Goal: Task Accomplishment & Management: Use online tool/utility

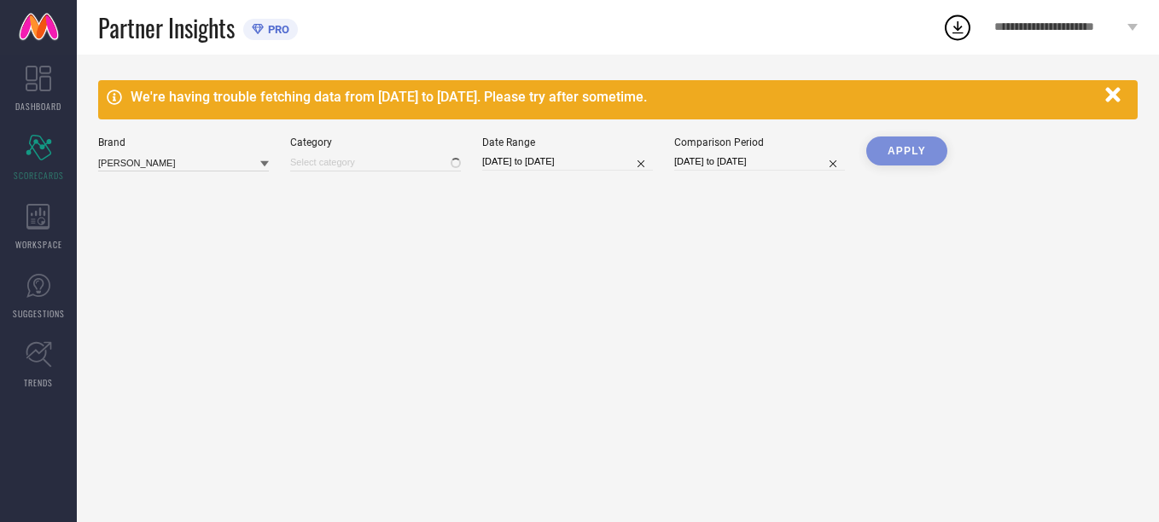
type input "All"
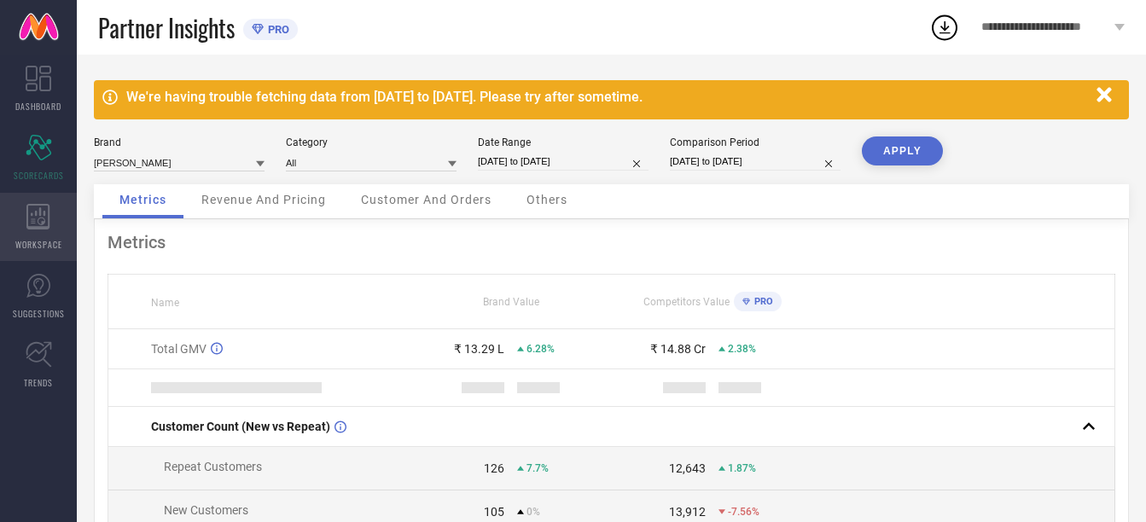
click at [38, 225] on icon at bounding box center [38, 217] width 24 height 26
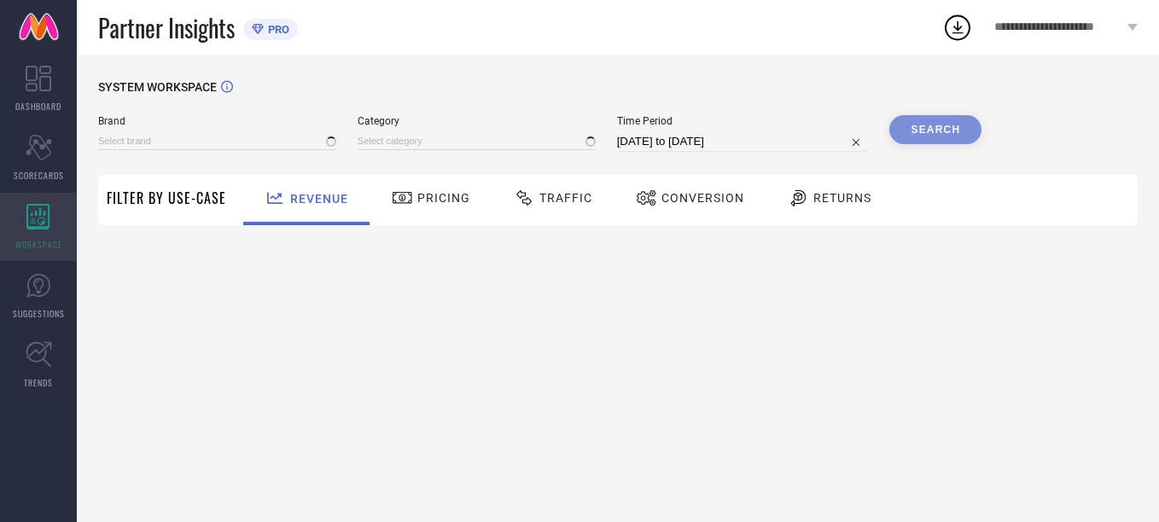
type input "[PERSON_NAME]"
type input "All"
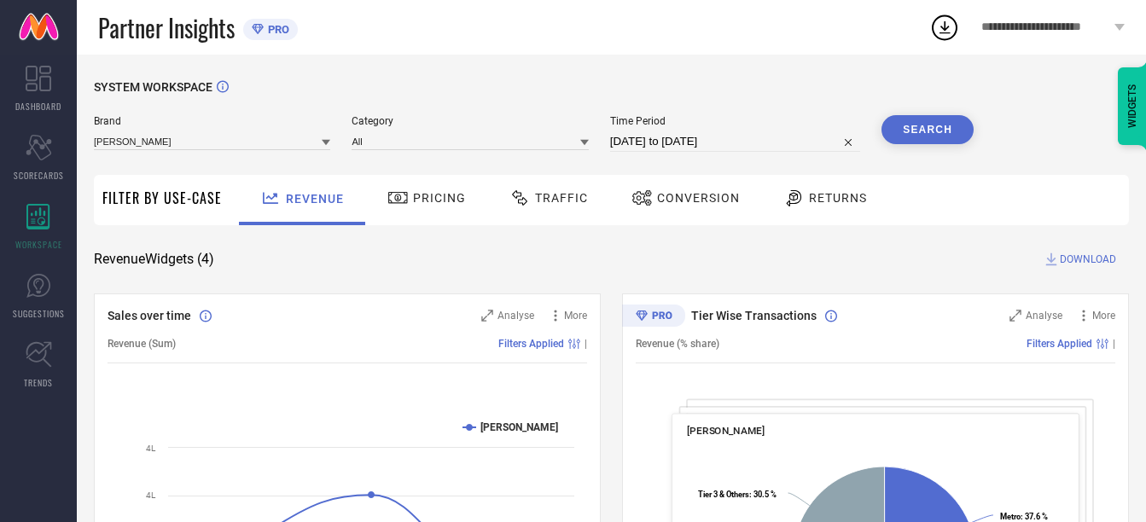
click at [716, 149] on input "[DATE] to [DATE]" at bounding box center [735, 141] width 250 height 20
select select "7"
select select "2025"
select select "8"
select select "2025"
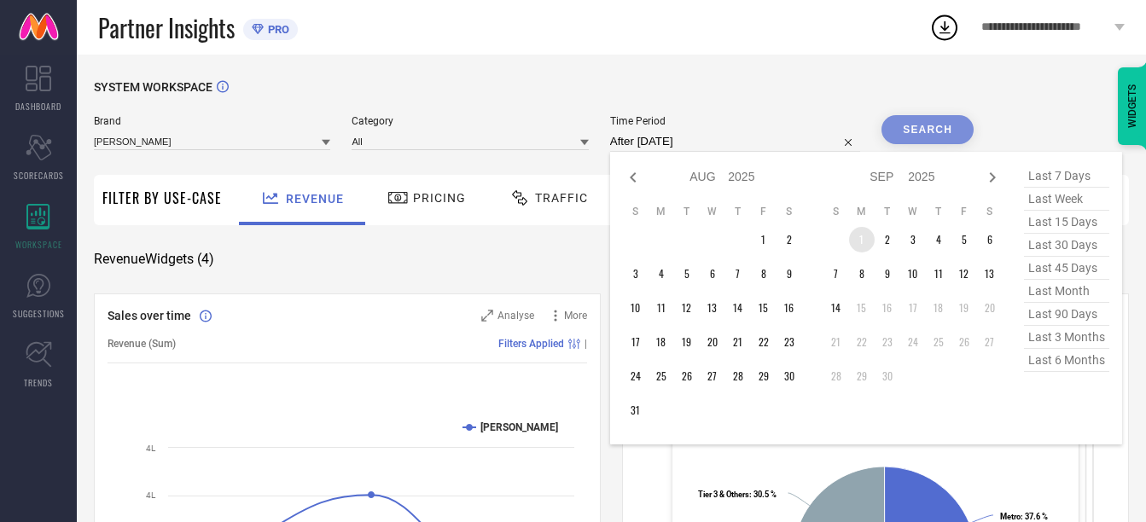
click at [859, 236] on td "1" at bounding box center [862, 240] width 26 height 26
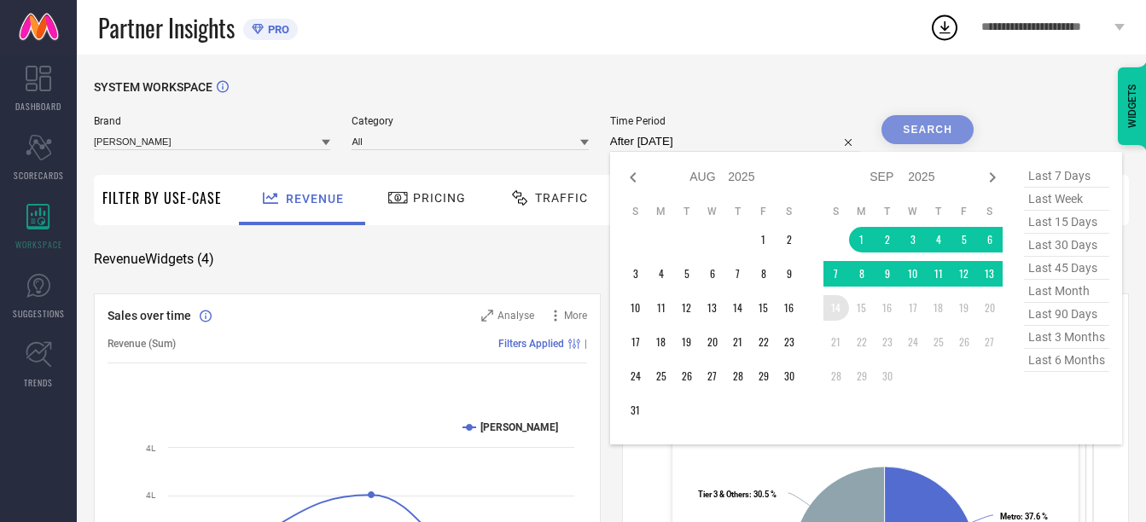
type input "[DATE] to [DATE]"
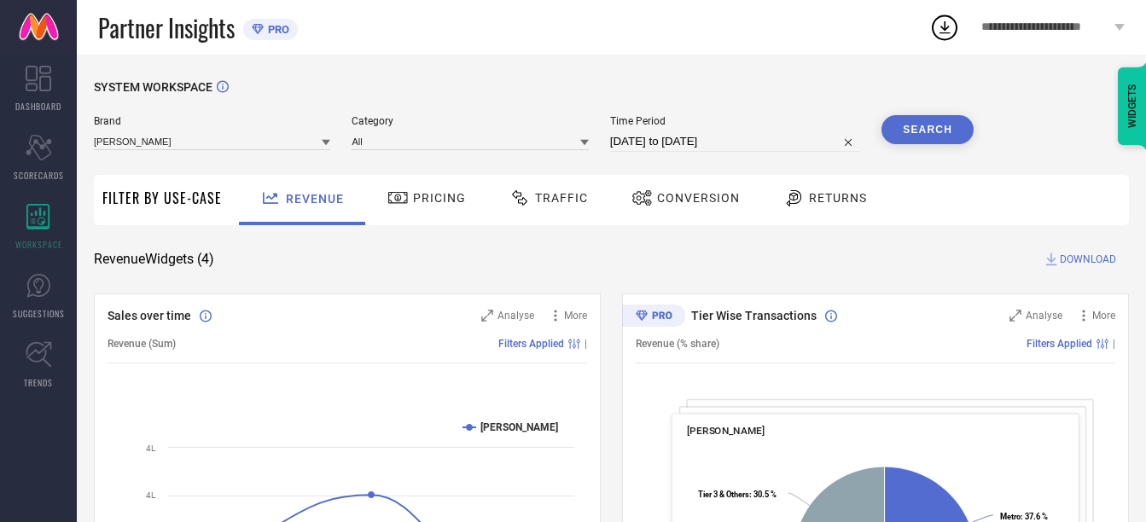
click at [917, 133] on button "Search" at bounding box center [928, 129] width 92 height 29
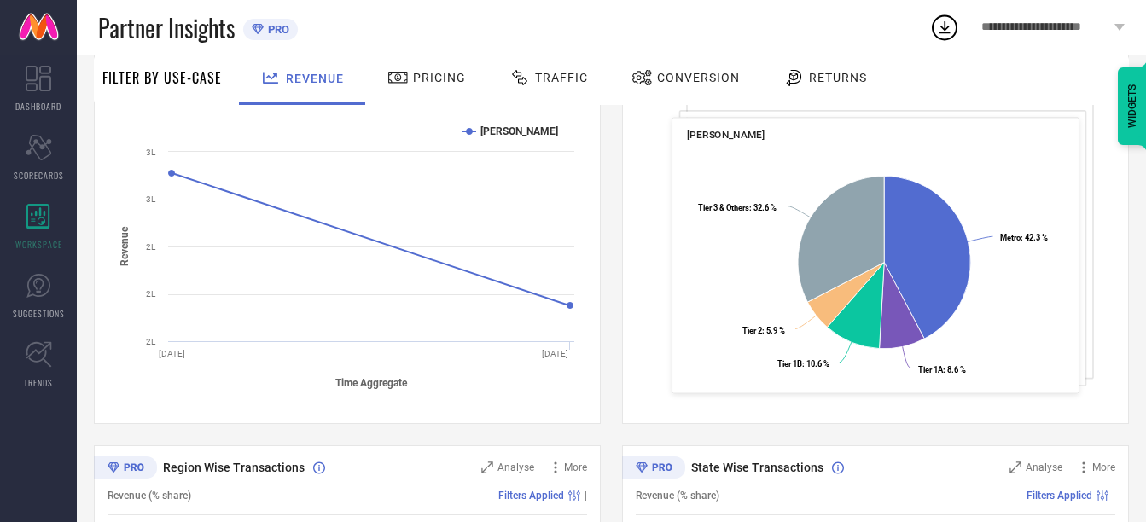
scroll to position [256, 0]
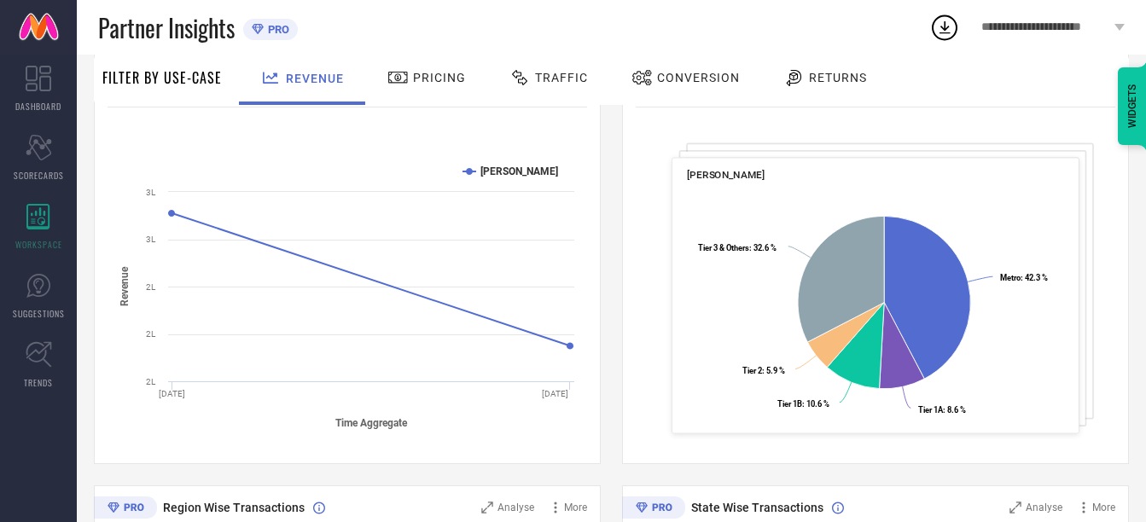
click at [819, 76] on span "Returns" at bounding box center [838, 78] width 58 height 14
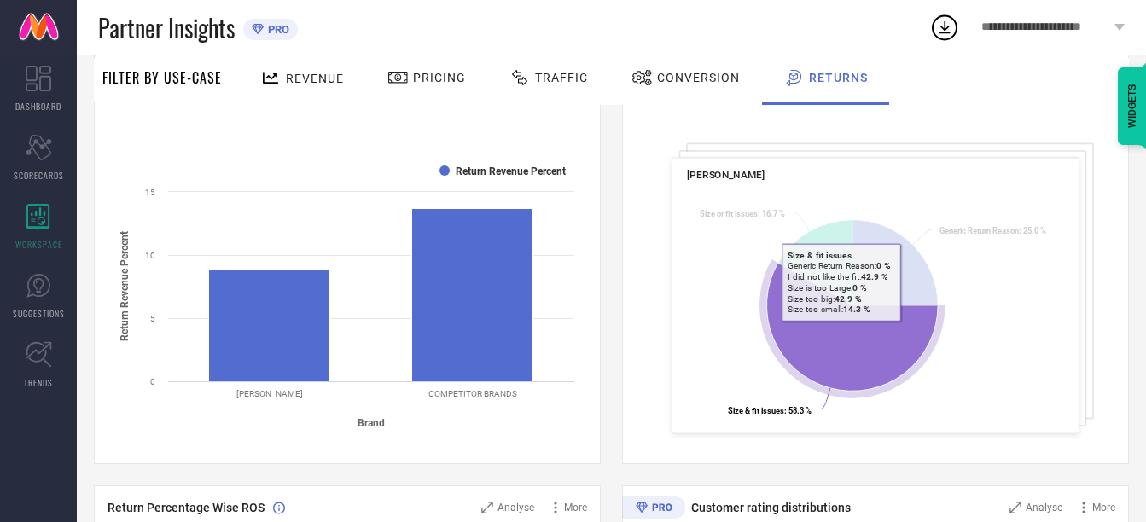
click at [841, 334] on icon at bounding box center [853, 327] width 172 height 128
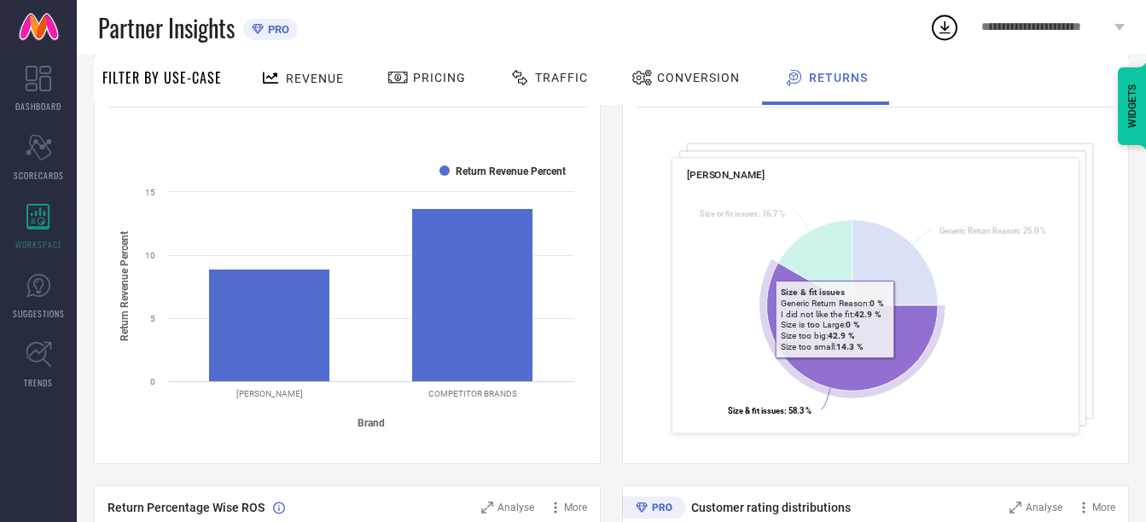
click at [835, 370] on icon at bounding box center [853, 327] width 172 height 128
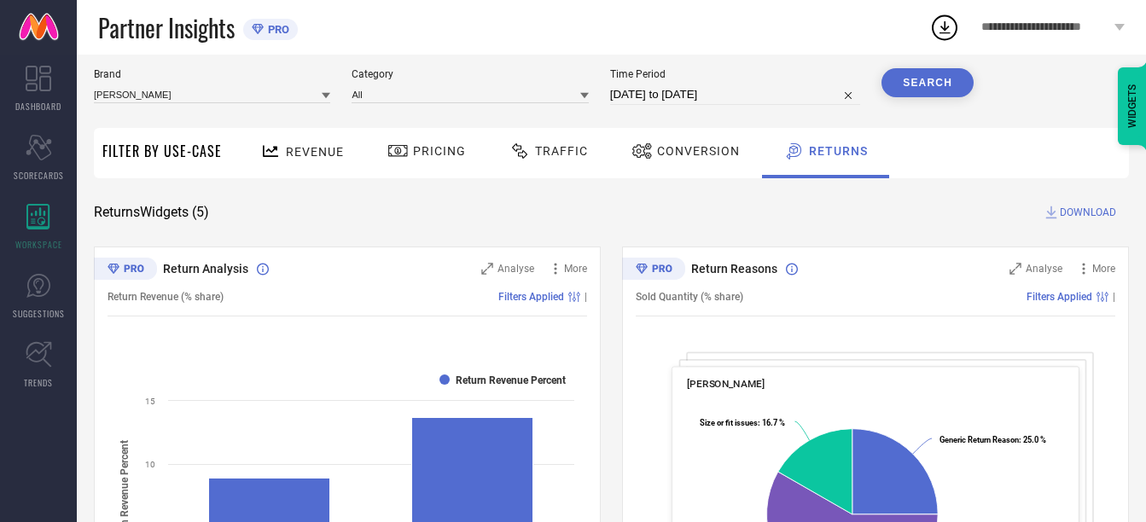
scroll to position [0, 0]
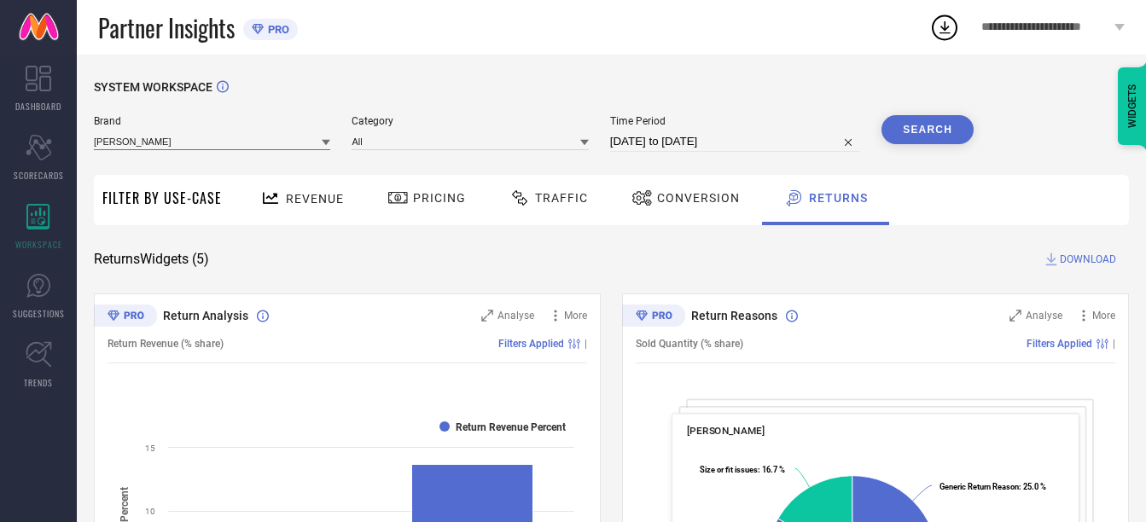
click at [285, 146] on input at bounding box center [212, 141] width 236 height 18
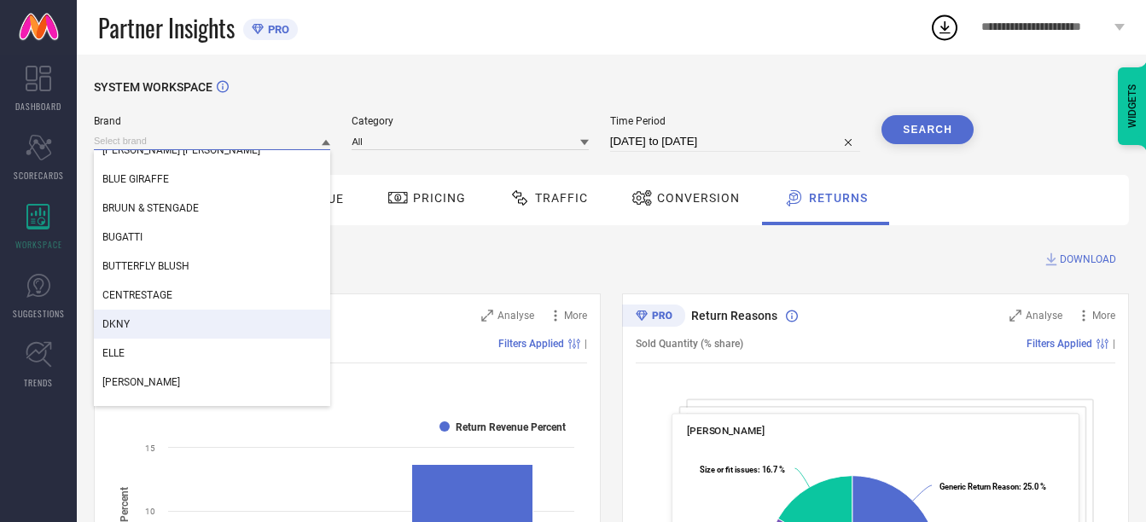
scroll to position [85, 0]
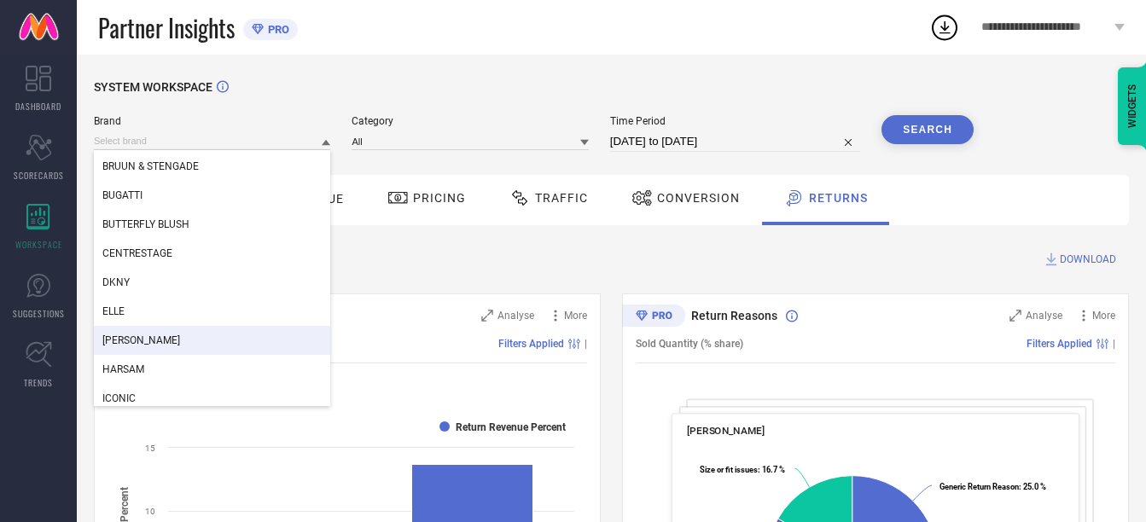
click at [174, 329] on div "[PERSON_NAME]" at bounding box center [212, 340] width 236 height 29
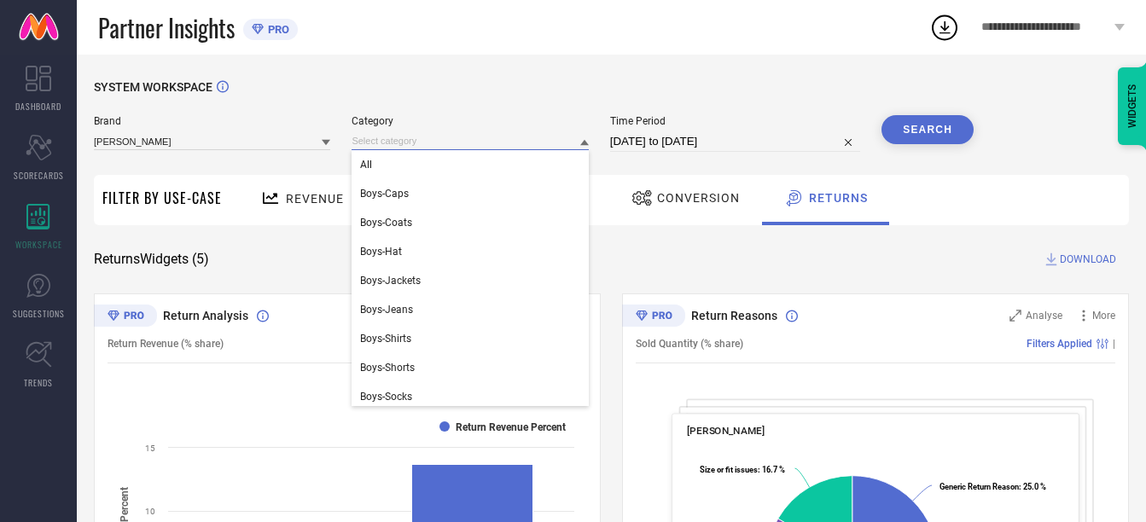
click at [414, 138] on input at bounding box center [470, 141] width 236 height 18
click at [393, 166] on div "All" at bounding box center [470, 164] width 236 height 29
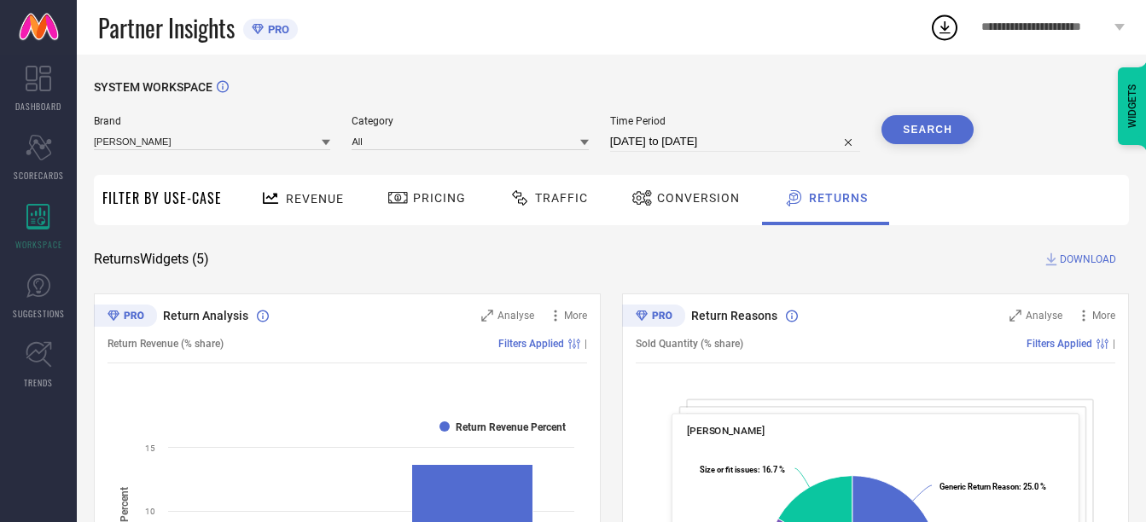
click at [912, 127] on button "Search" at bounding box center [928, 129] width 92 height 29
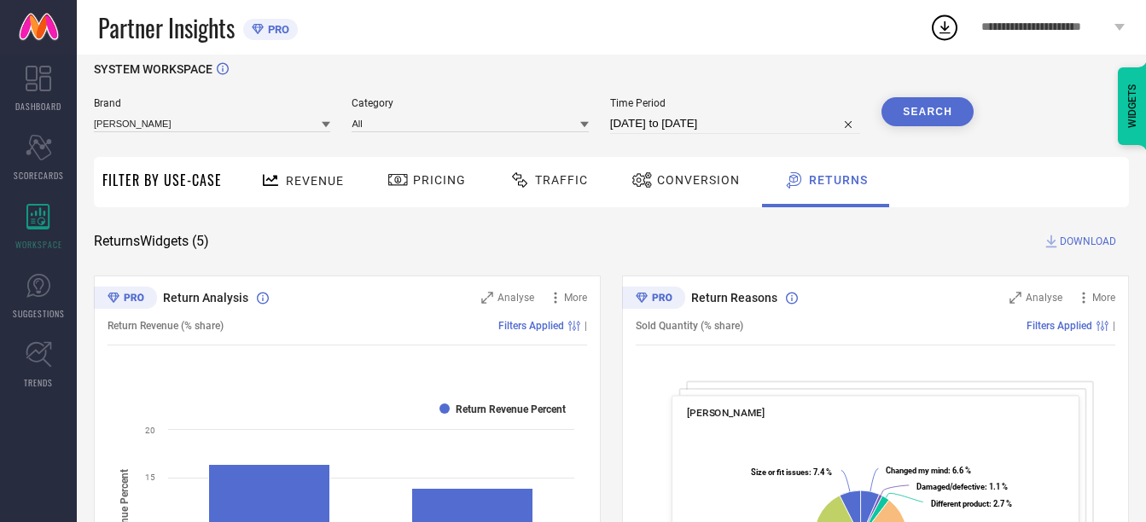
scroll to position [0, 0]
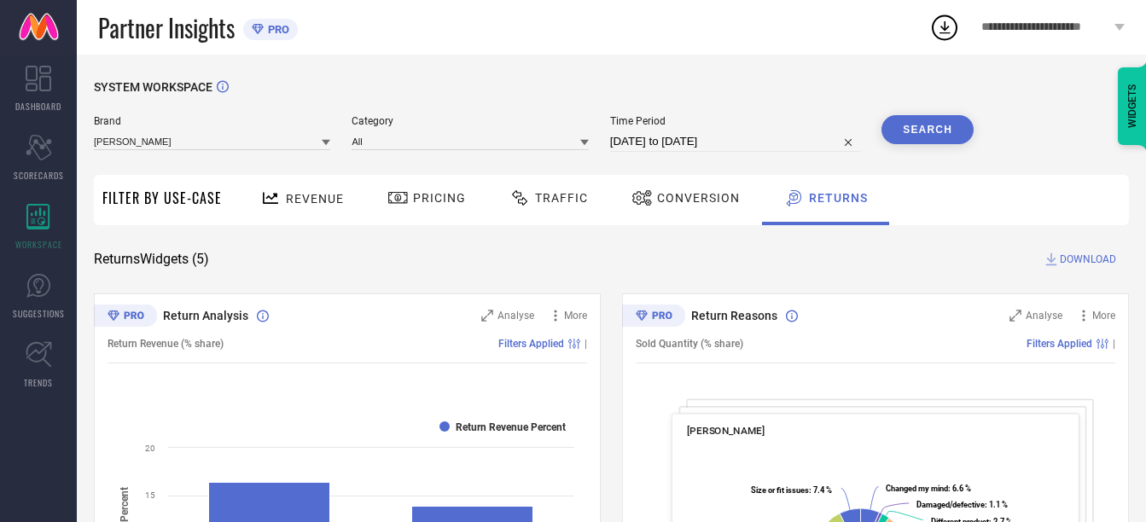
click at [319, 195] on span "Revenue" at bounding box center [315, 199] width 58 height 14
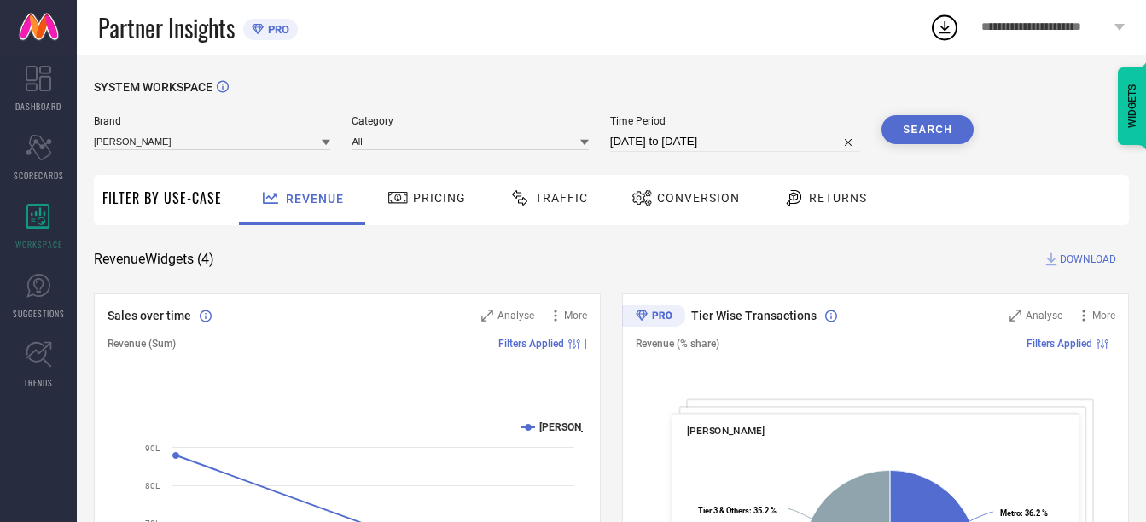
click at [852, 195] on span "Returns" at bounding box center [838, 198] width 58 height 14
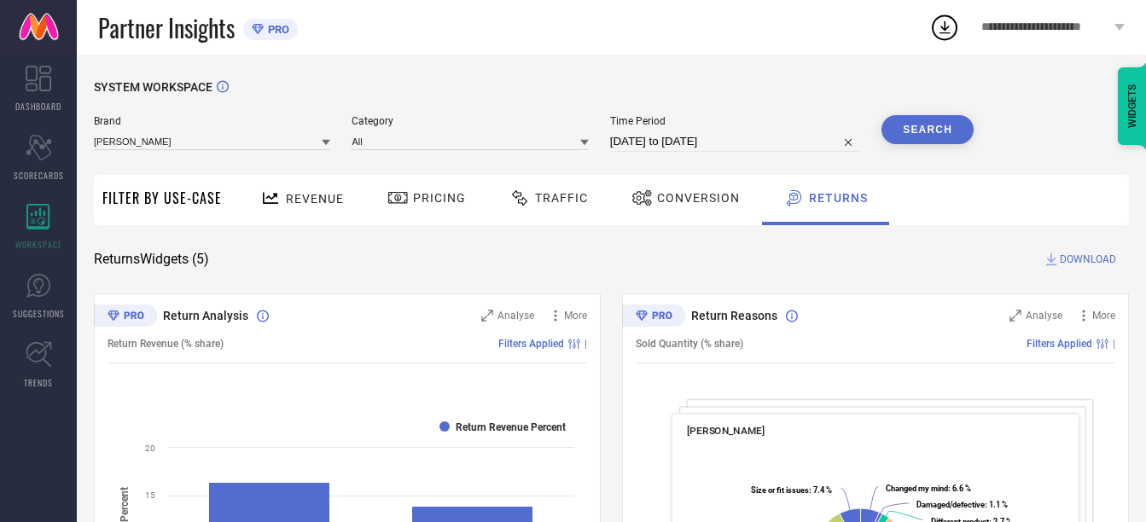
select select "8"
select select "2025"
select select "9"
select select "2025"
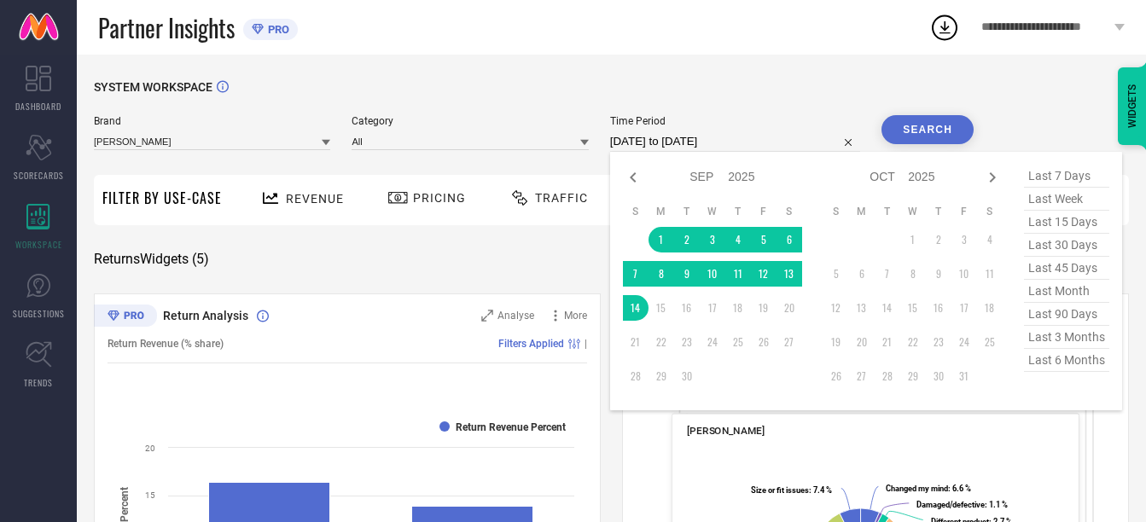
click at [784, 138] on input "[DATE] to [DATE]" at bounding box center [735, 141] width 250 height 20
click at [630, 178] on icon at bounding box center [633, 177] width 20 height 20
select select "7"
select select "2025"
select select "8"
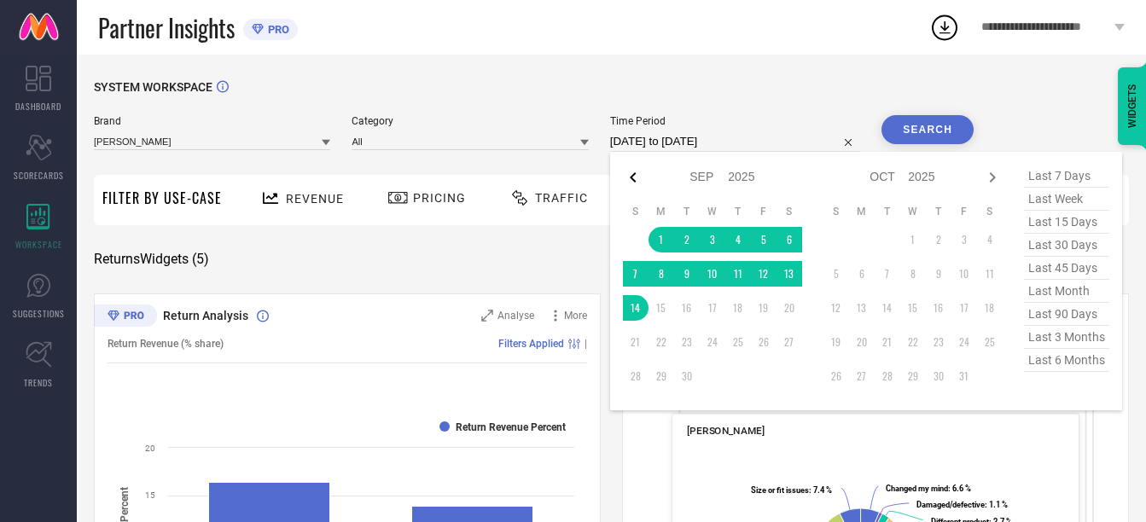
select select "2025"
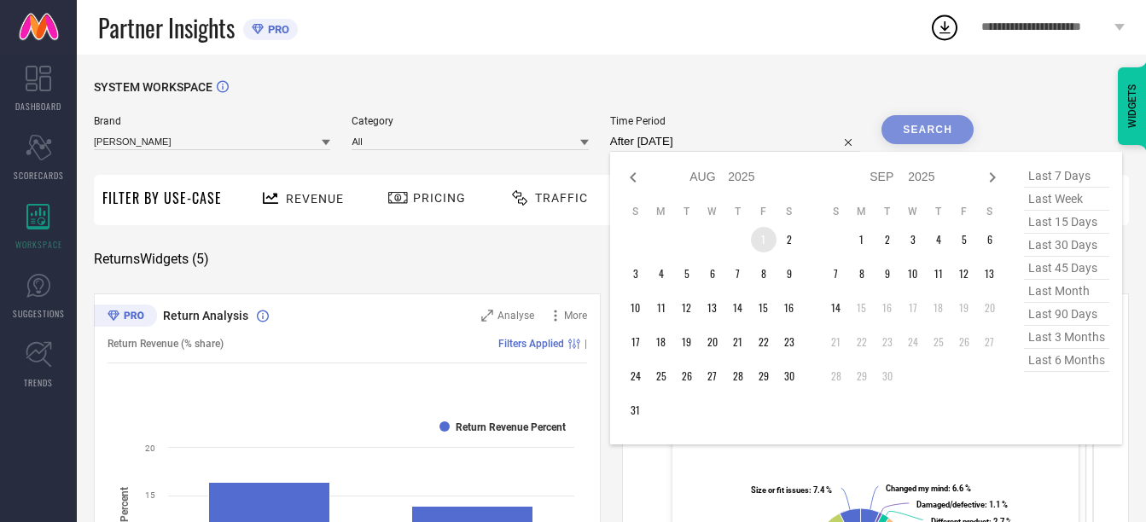
click at [757, 242] on td "1" at bounding box center [764, 240] width 26 height 26
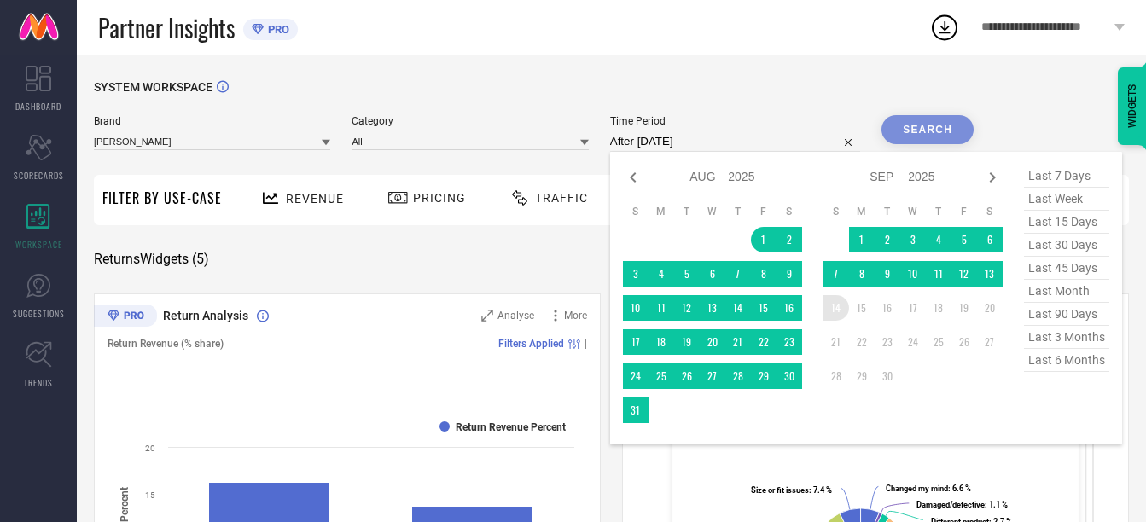
type input "[DATE] to [DATE]"
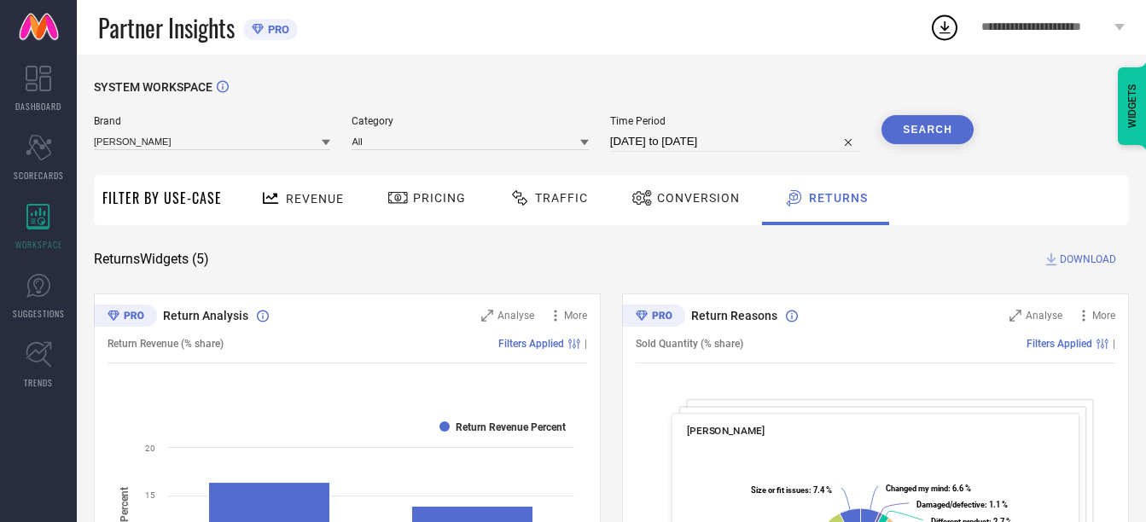
click at [754, 144] on input "[DATE] to [DATE]" at bounding box center [735, 141] width 250 height 20
select select "7"
select select "2025"
select select "8"
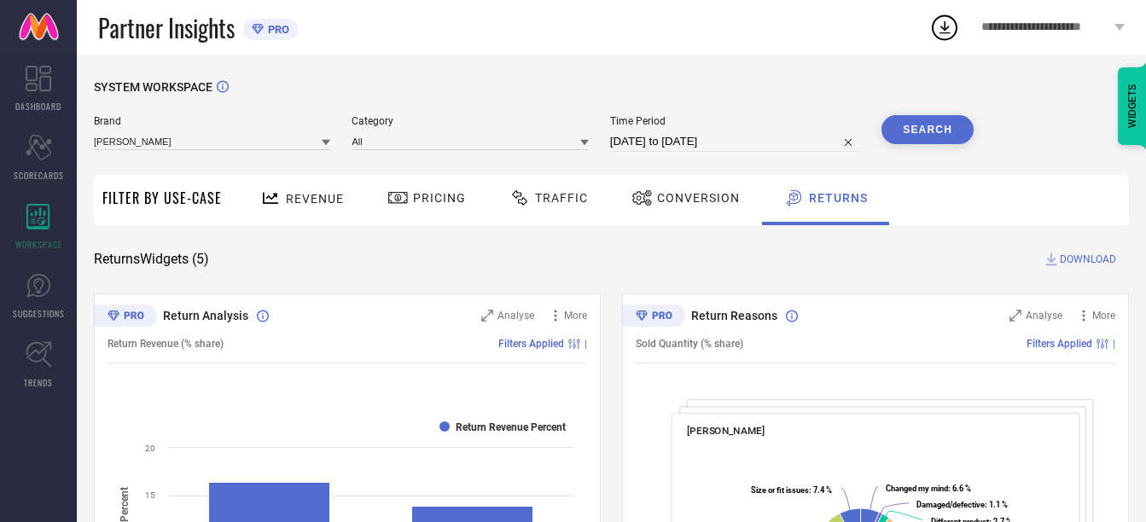
select select "2025"
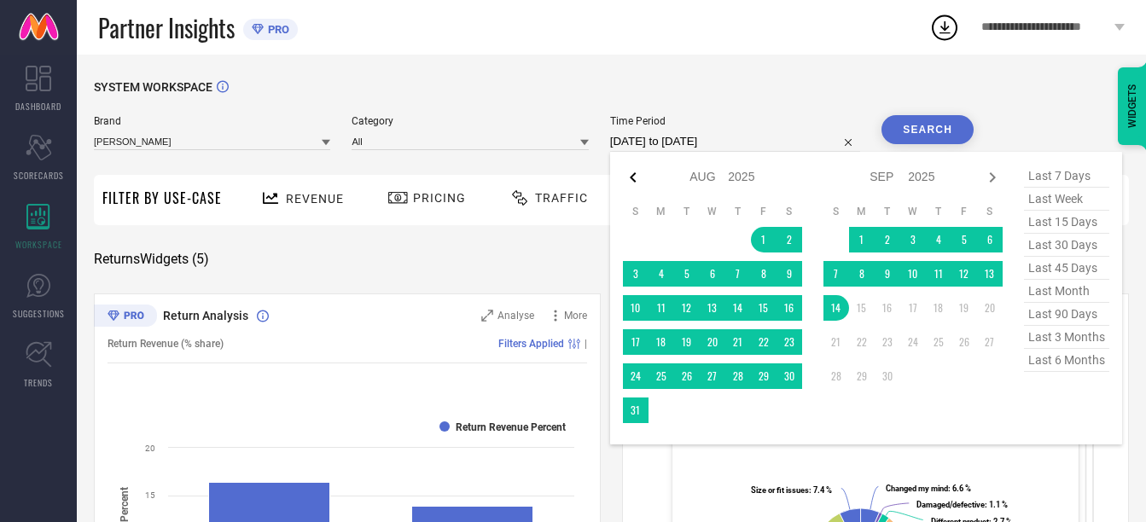
click at [637, 172] on icon at bounding box center [633, 177] width 20 height 20
select select "6"
select select "2025"
select select "7"
select select "2025"
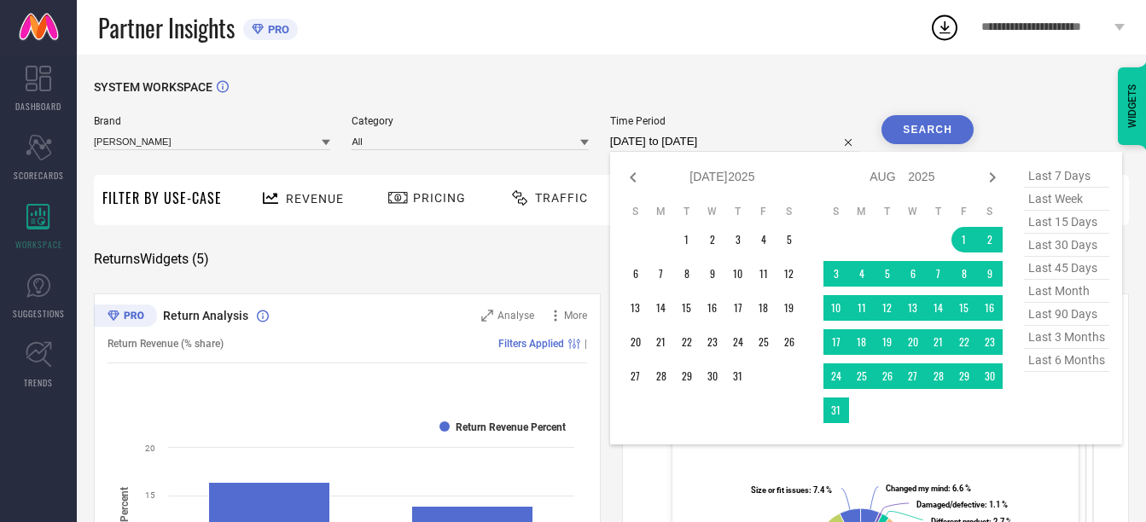
click at [637, 172] on icon at bounding box center [633, 177] width 20 height 20
select select "5"
select select "2025"
select select "6"
select select "2025"
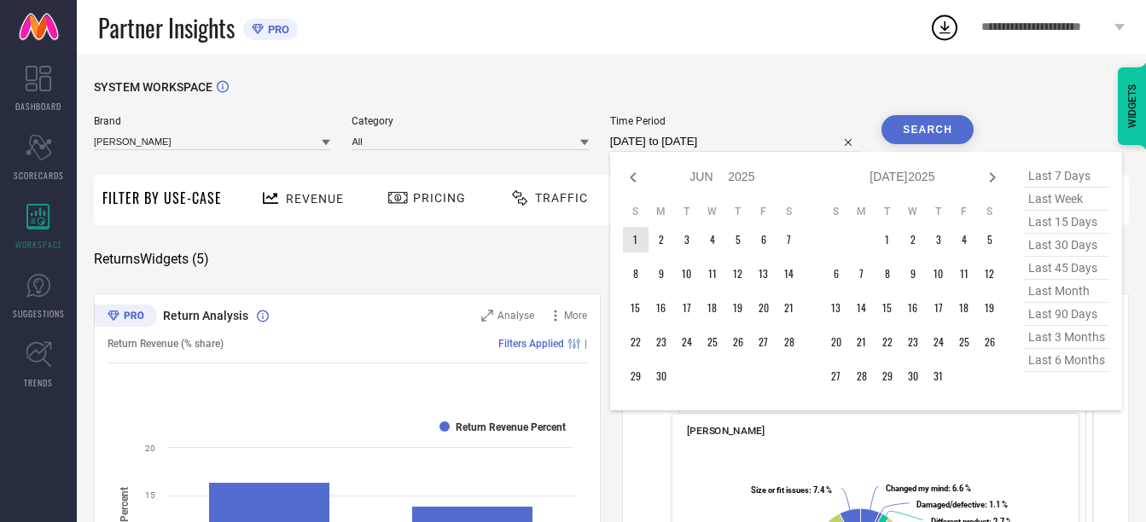
type input "After [DATE]"
click at [638, 249] on td "1" at bounding box center [636, 240] width 26 height 26
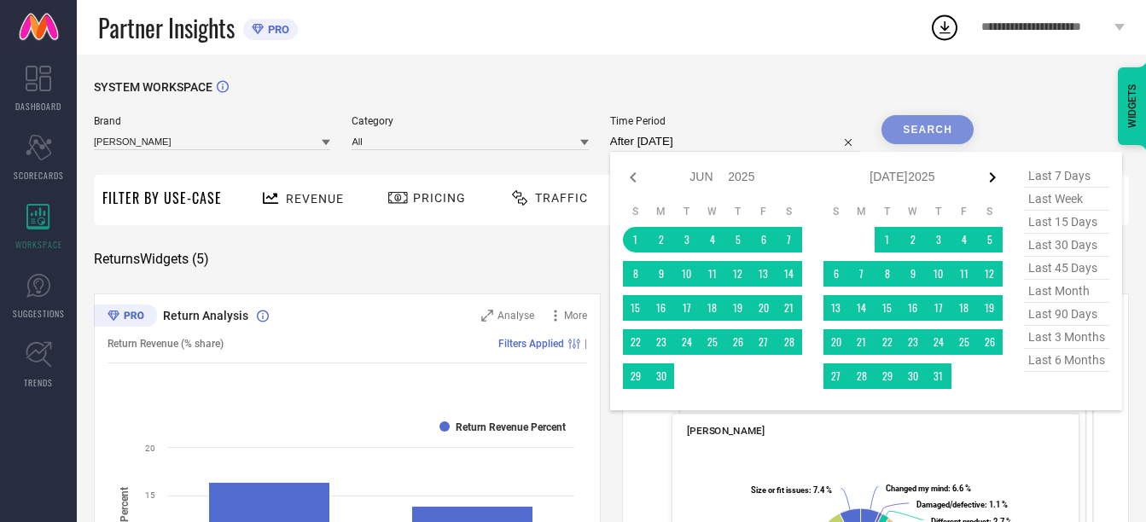
click at [991, 178] on icon at bounding box center [992, 177] width 20 height 20
select select "6"
select select "2025"
select select "7"
select select "2025"
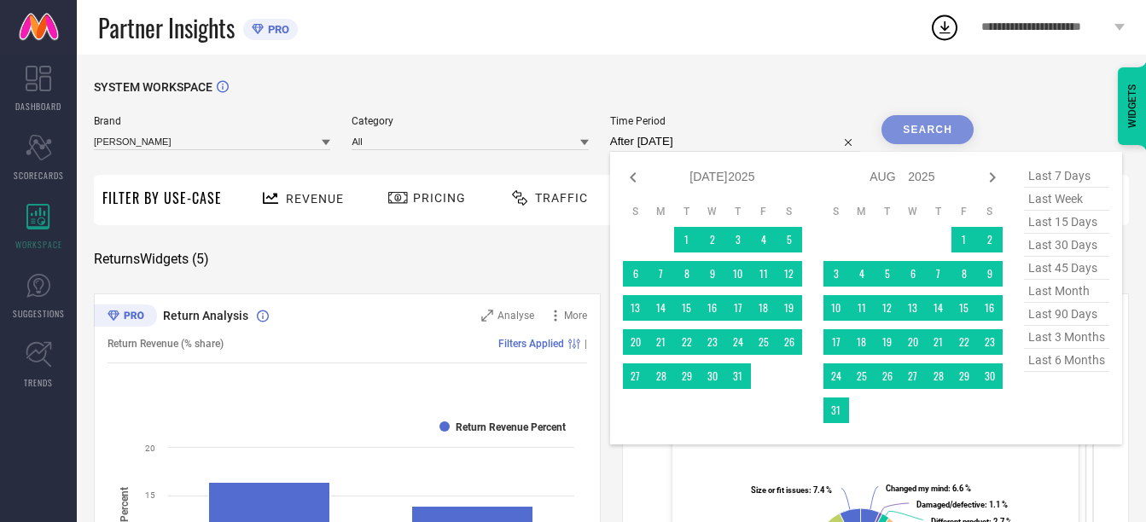
click at [991, 178] on icon at bounding box center [992, 177] width 20 height 20
select select "7"
select select "2025"
select select "8"
select select "2025"
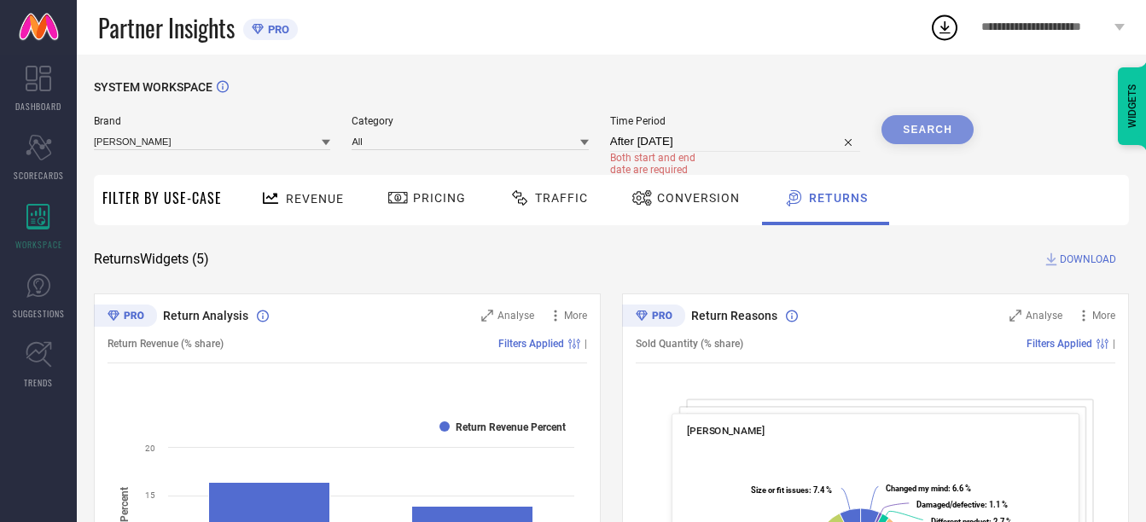
click at [836, 88] on div "SYSTEM WORKSPACE" at bounding box center [611, 97] width 1035 height 35
select select "5"
select select "2025"
select select "6"
select select "2025"
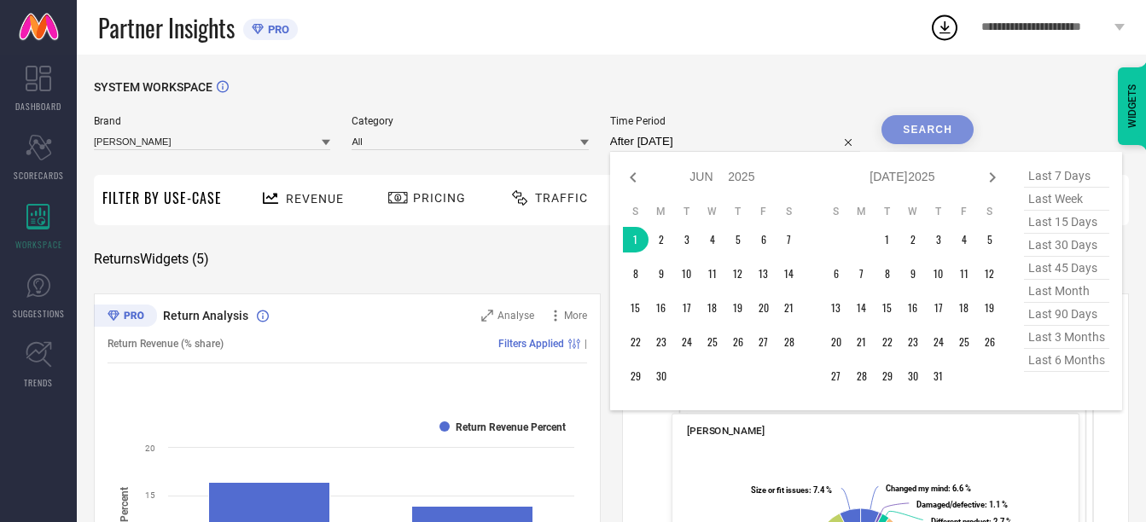
click at [724, 137] on input "After [DATE]" at bounding box center [735, 141] width 250 height 20
click at [637, 179] on icon at bounding box center [633, 177] width 20 height 20
select select "4"
select select "2025"
select select "5"
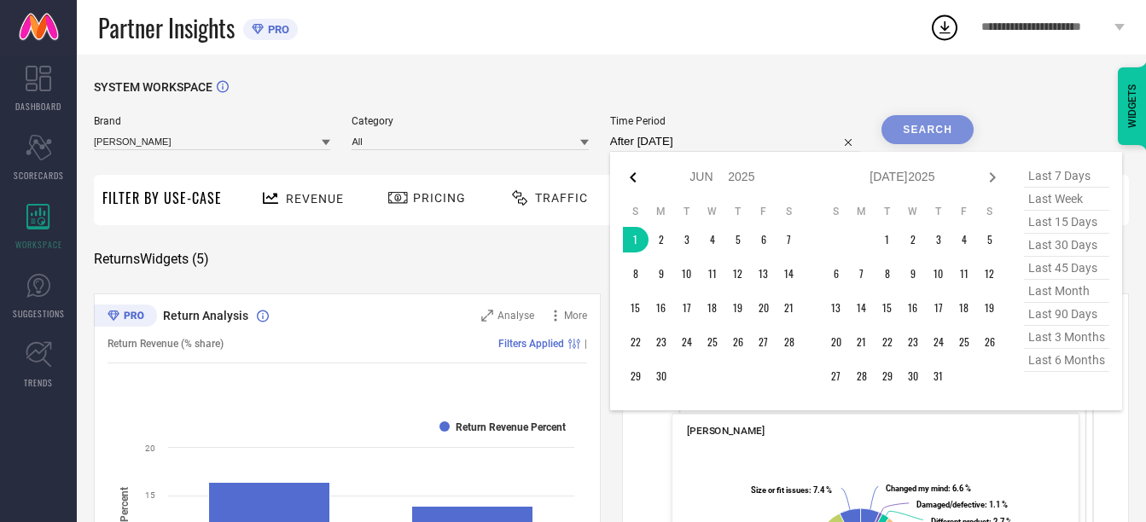
select select "2025"
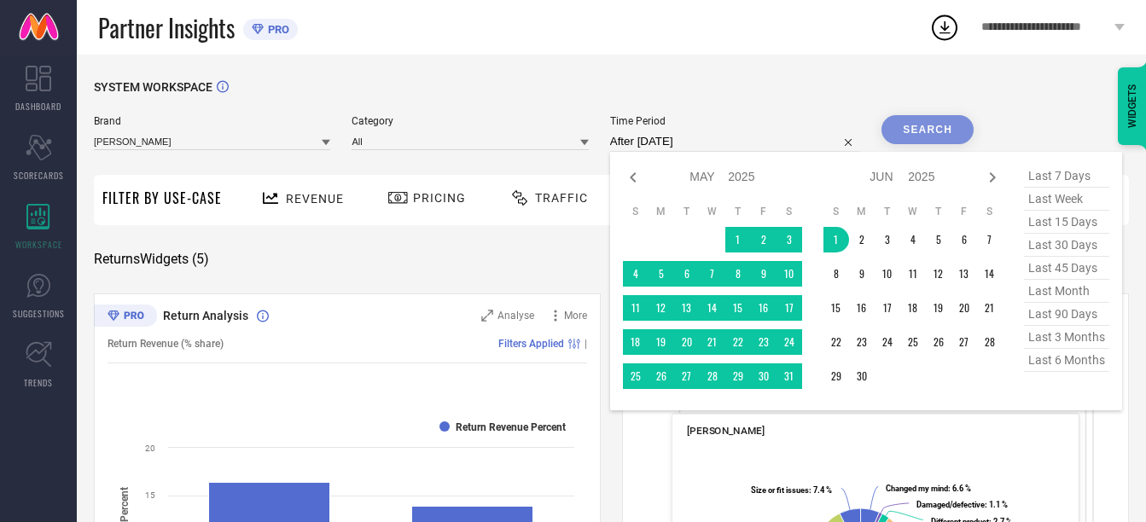
click at [637, 179] on icon at bounding box center [633, 177] width 20 height 20
select select "3"
select select "2025"
select select "4"
select select "2025"
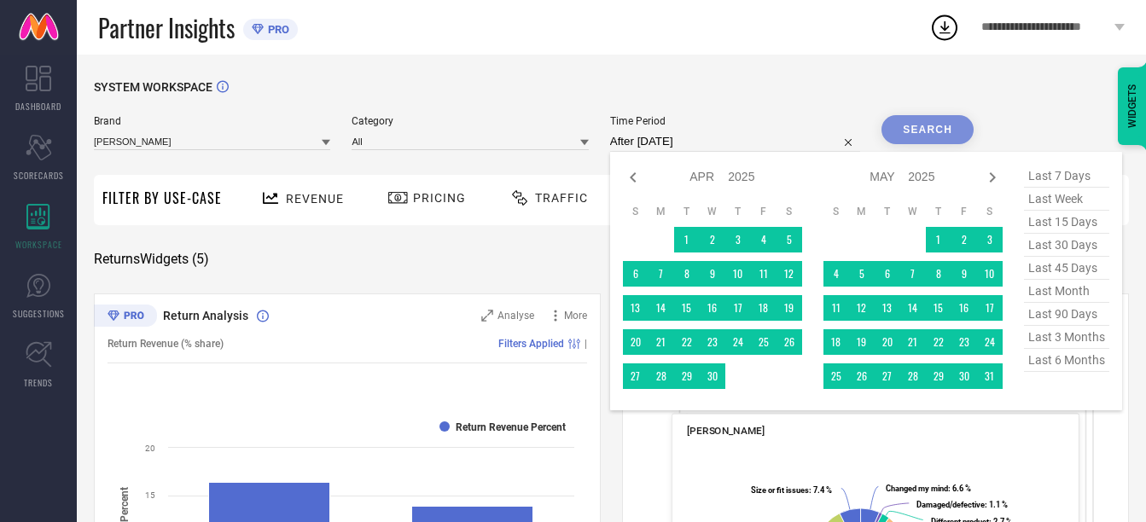
click at [637, 179] on icon at bounding box center [633, 177] width 20 height 20
select select "2"
select select "2025"
select select "3"
select select "2025"
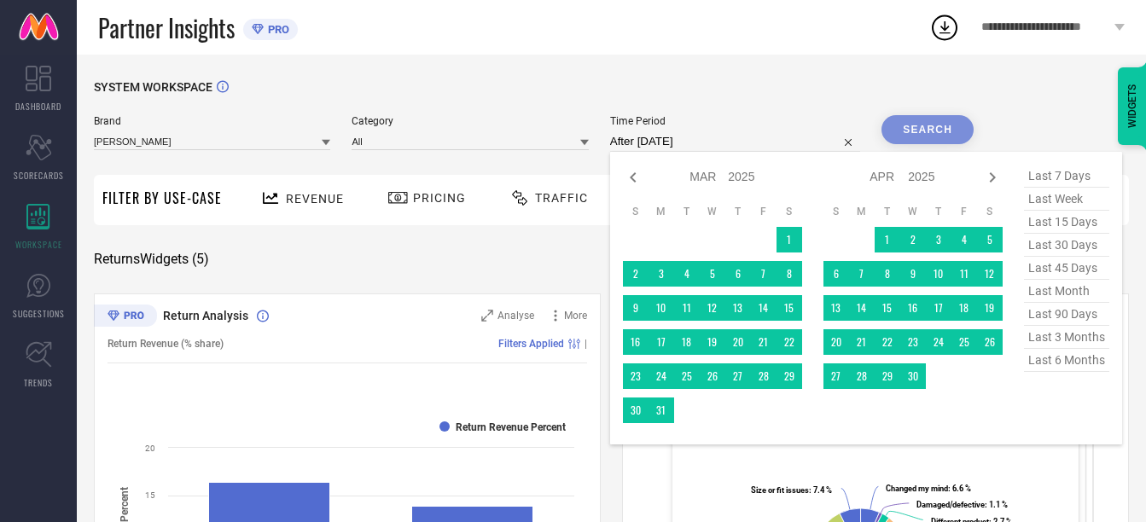
click at [637, 179] on icon at bounding box center [633, 177] width 20 height 20
select select "1"
select select "2025"
select select "2"
select select "2025"
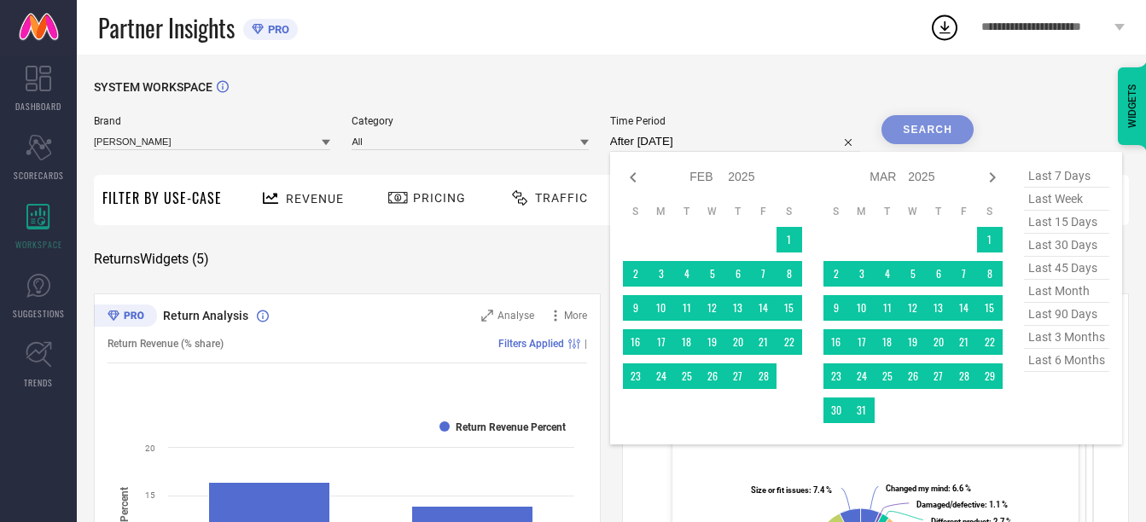
click at [637, 179] on icon at bounding box center [633, 177] width 20 height 20
select select "2025"
select select "1"
select select "2025"
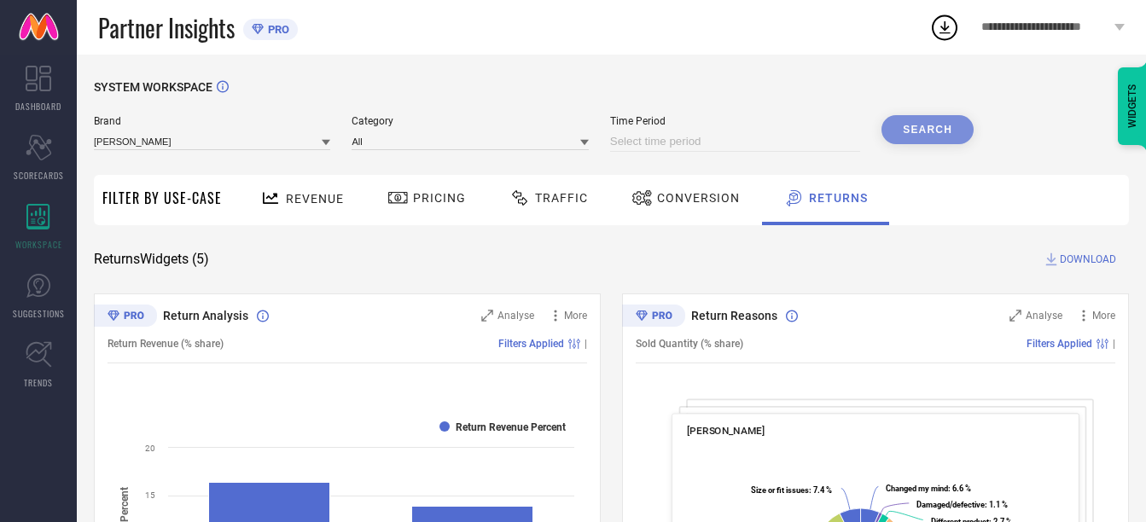
click at [730, 147] on input at bounding box center [735, 141] width 250 height 20
select select "8"
select select "2025"
select select "9"
select select "2025"
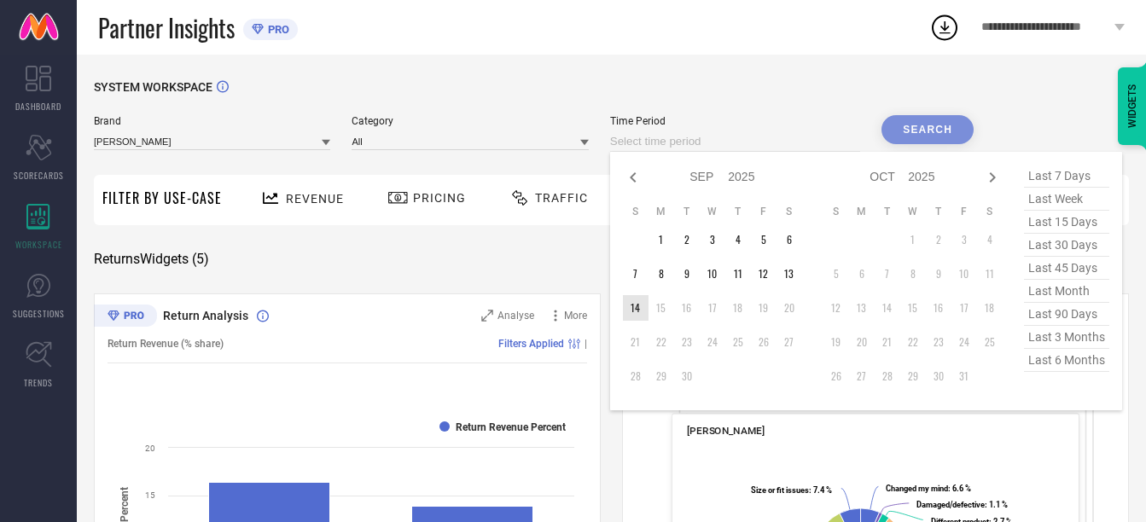
type input "After [DATE]"
click at [632, 306] on td "14" at bounding box center [636, 308] width 26 height 26
click at [636, 175] on icon at bounding box center [633, 177] width 6 height 10
select select "7"
select select "2025"
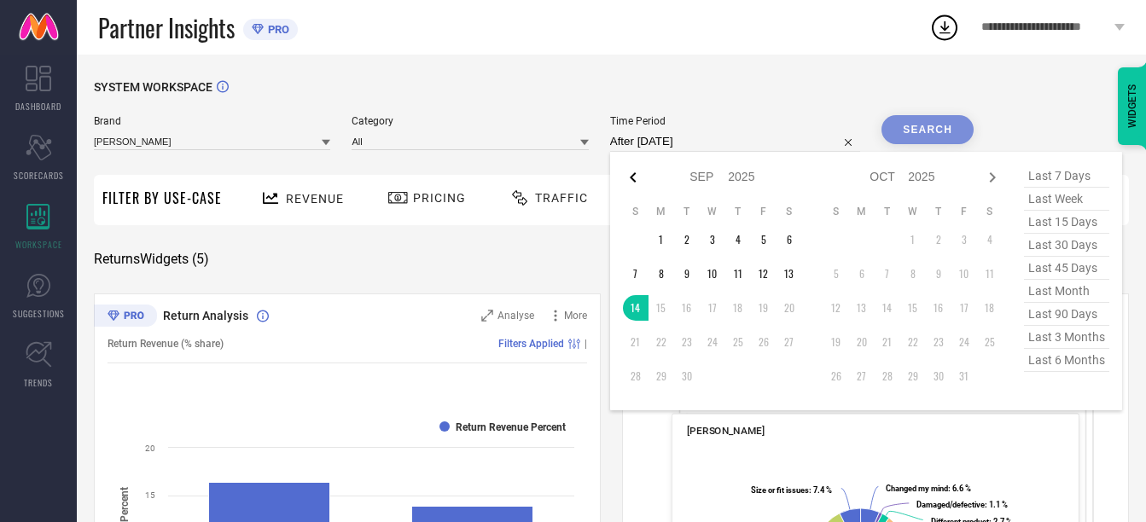
select select "8"
select select "2025"
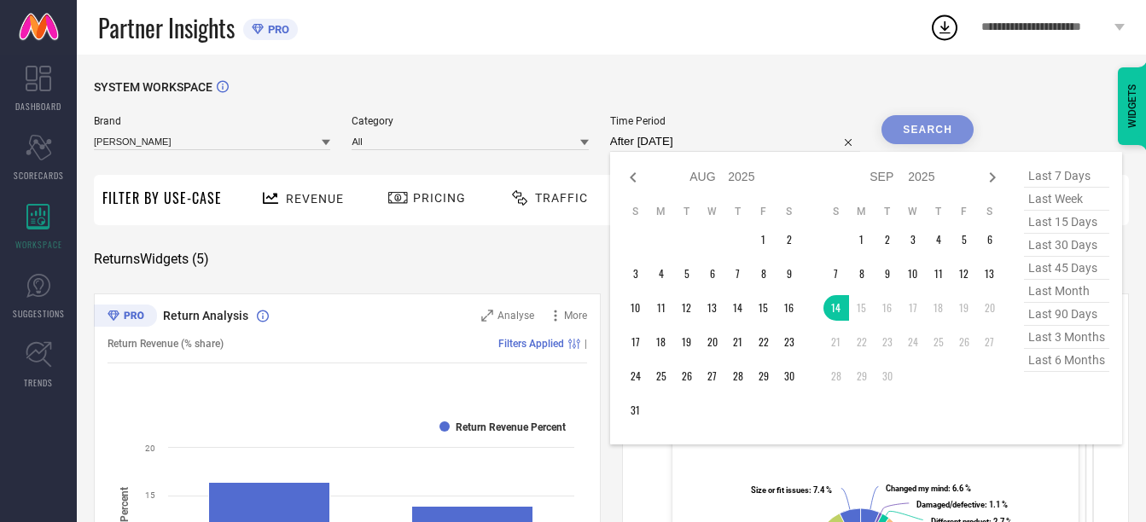
click at [636, 175] on icon at bounding box center [633, 177] width 6 height 10
select select "6"
select select "2025"
select select "7"
select select "2025"
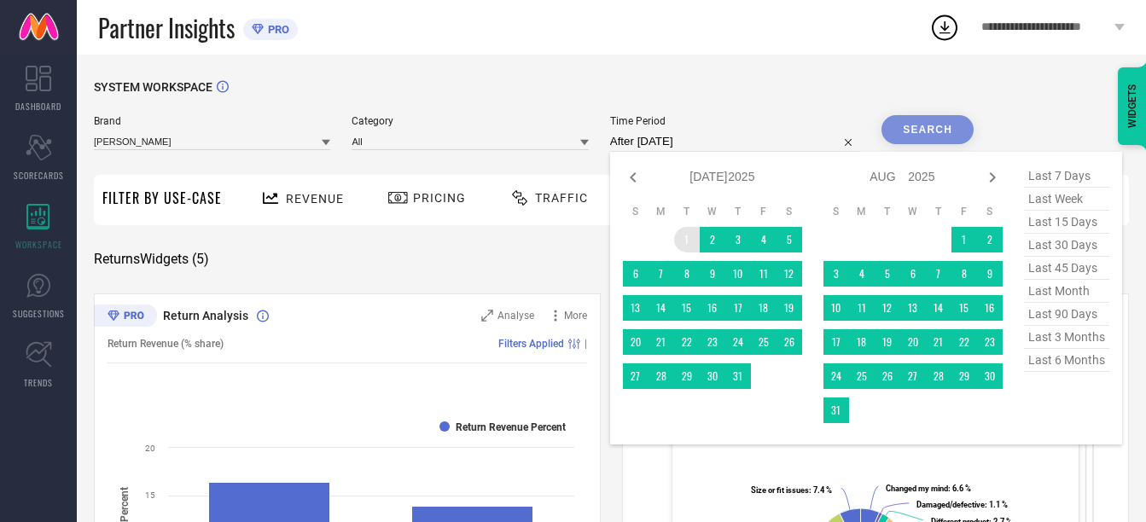
type input "[DATE] to [DATE]"
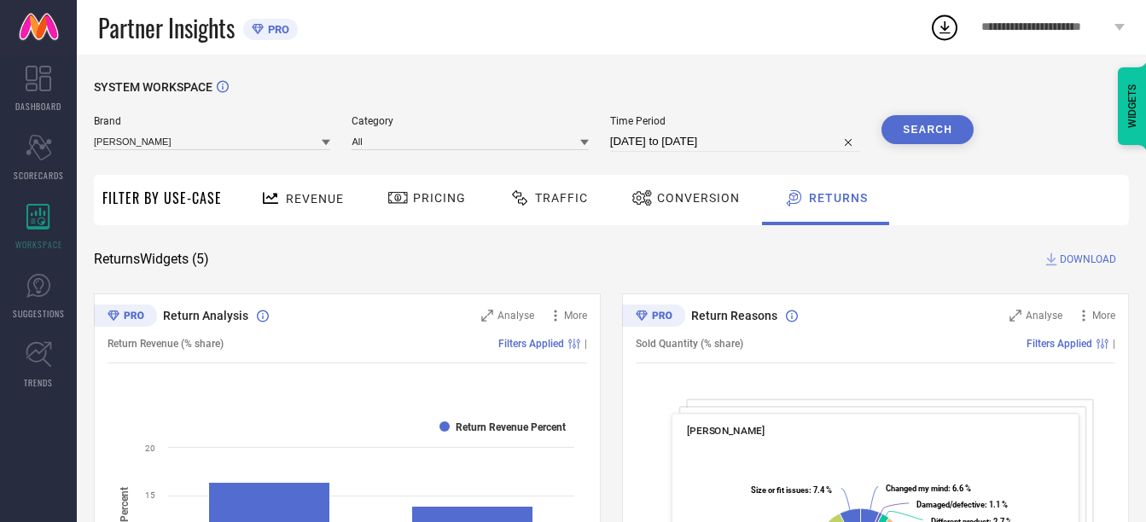
click at [938, 127] on button "Search" at bounding box center [928, 129] width 92 height 29
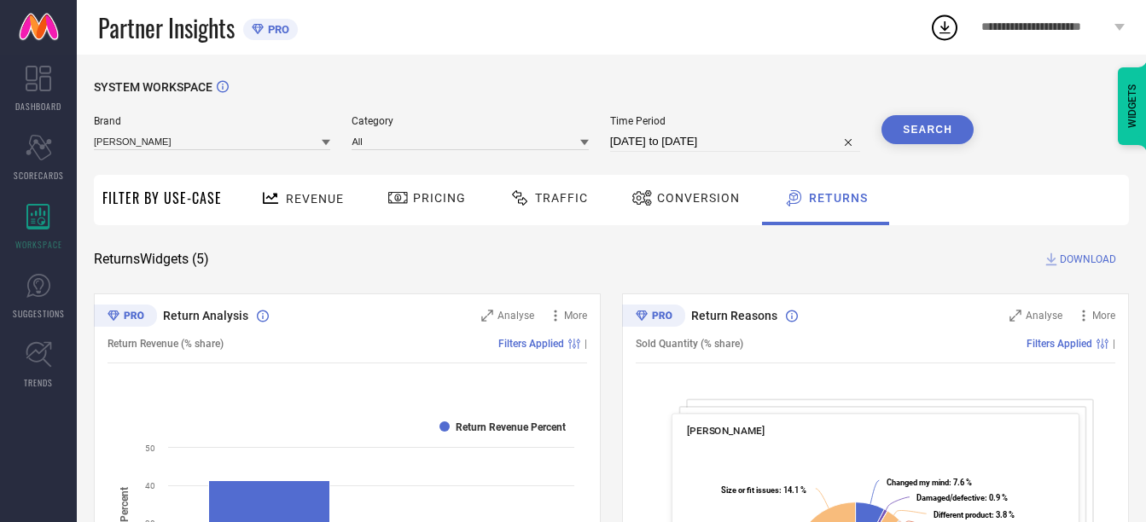
click at [1084, 260] on span "DOWNLOAD" at bounding box center [1088, 259] width 56 height 17
click at [941, 27] on icon at bounding box center [944, 27] width 31 height 31
